Goal: Information Seeking & Learning: Learn about a topic

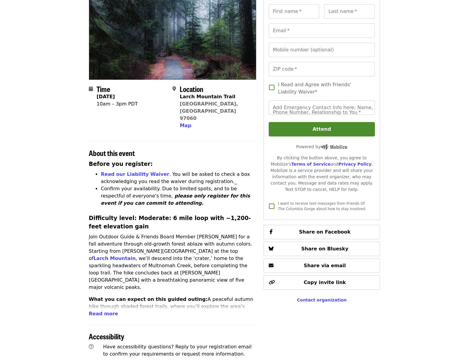
scroll to position [0, 1]
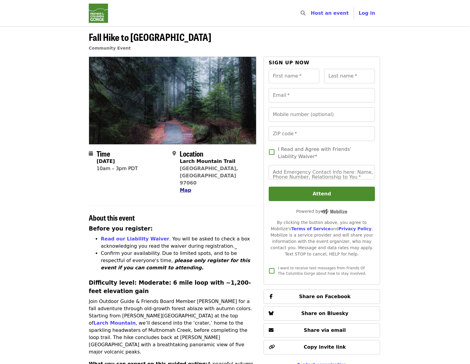
click at [187, 187] on span "Map" at bounding box center [184, 190] width 11 height 6
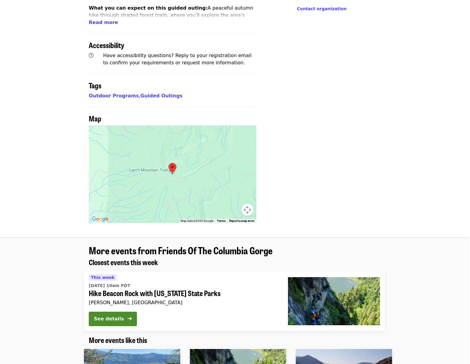
scroll to position [447, 1]
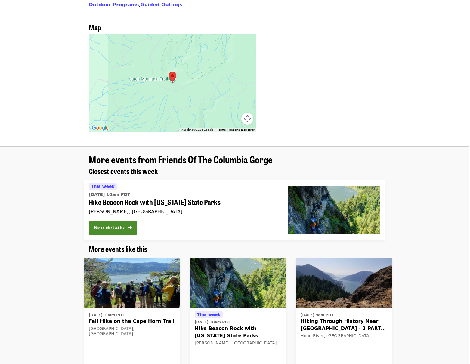
click at [168, 72] on area at bounding box center [168, 72] width 0 height 0
click at [172, 70] on div at bounding box center [172, 83] width 167 height 98
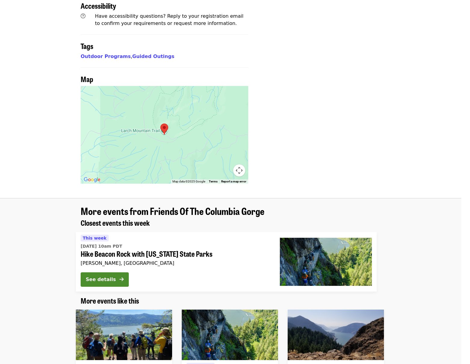
scroll to position [395, 9]
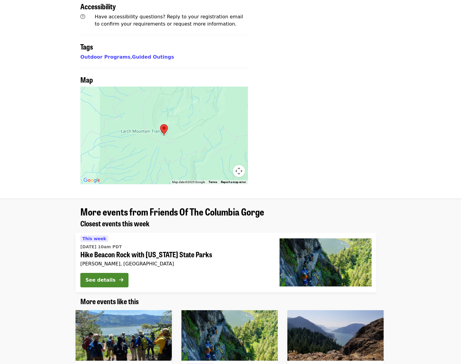
click at [241, 165] on button "Map camera controls" at bounding box center [239, 171] width 12 height 12
click at [224, 165] on button "Zoom out" at bounding box center [224, 171] width 12 height 12
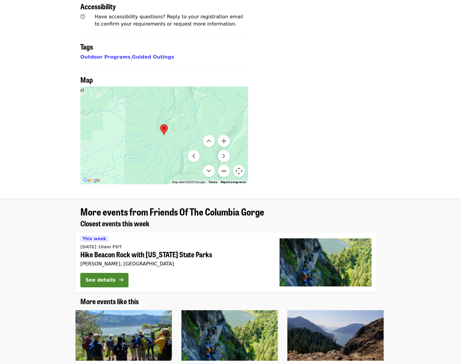
click at [224, 165] on button "Zoom out" at bounding box center [224, 171] width 12 height 12
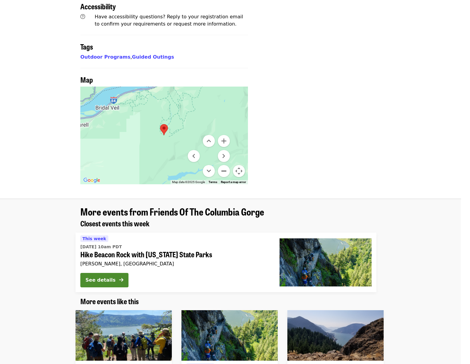
click at [224, 165] on button "Zoom out" at bounding box center [224, 171] width 12 height 12
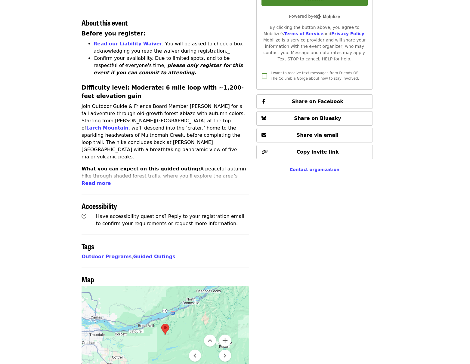
scroll to position [216, 8]
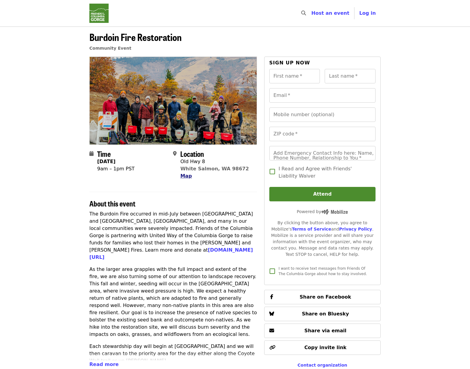
click at [182, 176] on span "Map" at bounding box center [185, 176] width 11 height 6
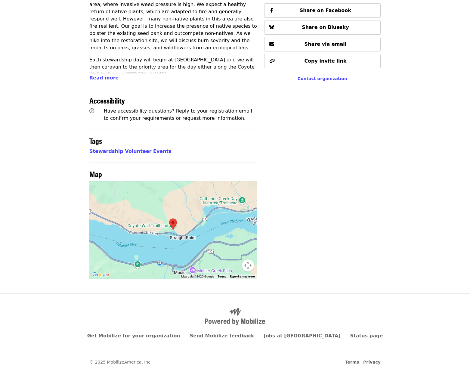
click at [176, 228] on img at bounding box center [173, 223] width 8 height 11
click at [248, 264] on button "Map camera controls" at bounding box center [248, 265] width 12 height 12
click at [234, 263] on button "Zoom out" at bounding box center [233, 265] width 12 height 12
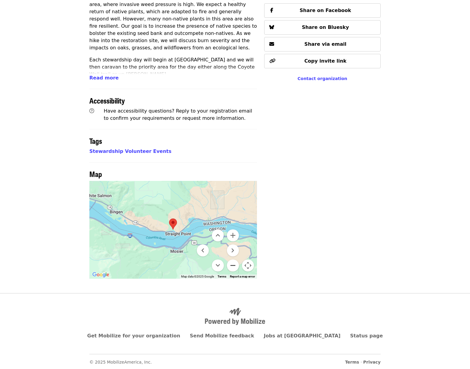
click at [234, 263] on button "Zoom out" at bounding box center [233, 265] width 12 height 12
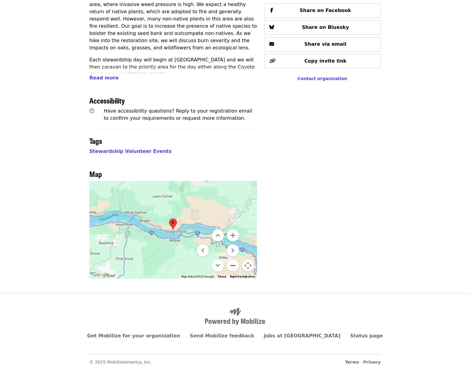
click at [234, 263] on button "Zoom out" at bounding box center [233, 265] width 12 height 12
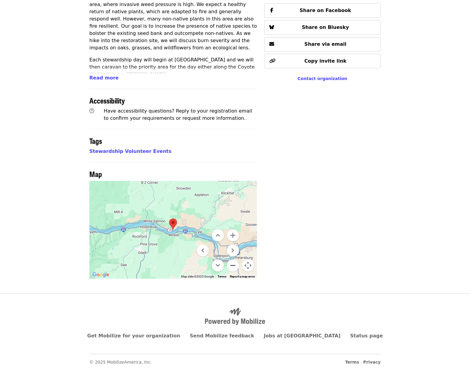
click at [234, 263] on button "Zoom out" at bounding box center [233, 265] width 12 height 12
